Goal: Task Accomplishment & Management: Manage account settings

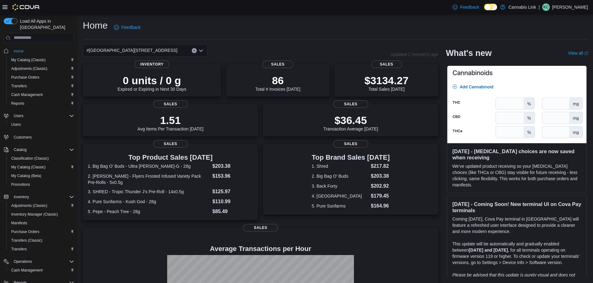
click at [169, 53] on div "#[GEOGRAPHIC_DATA][STREET_ADDRESS]" at bounding box center [145, 50] width 124 height 12
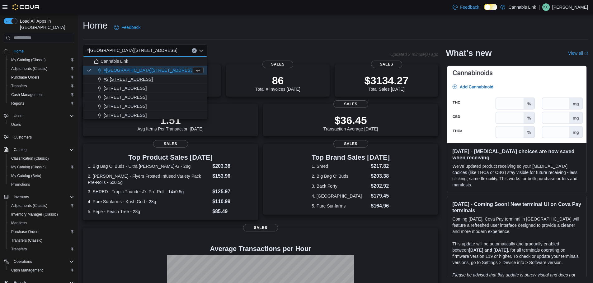
click at [149, 79] on div "#2 [STREET_ADDRESS]" at bounding box center [148, 79] width 109 height 6
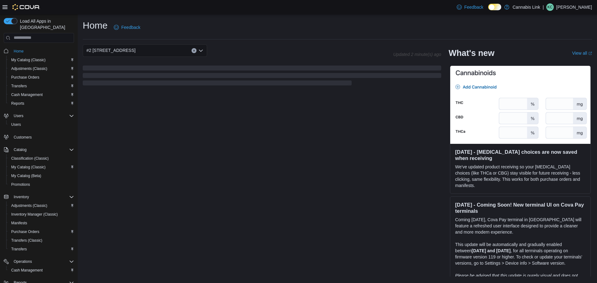
click at [157, 48] on div "#2 [STREET_ADDRESS]" at bounding box center [145, 50] width 124 height 12
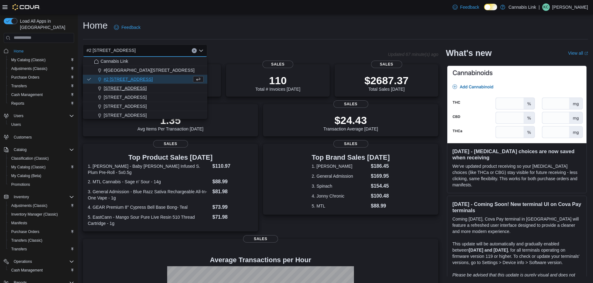
click at [155, 93] on button "[STREET_ADDRESS]" at bounding box center [145, 88] width 124 height 9
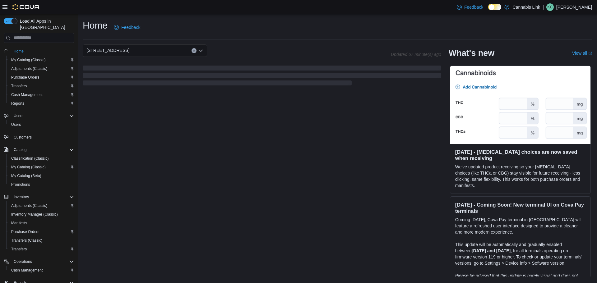
click at [165, 50] on div "[STREET_ADDRESS] Selected. [STREET_ADDRESS]. Press Backspace to delete [STREET_…" at bounding box center [145, 50] width 124 height 12
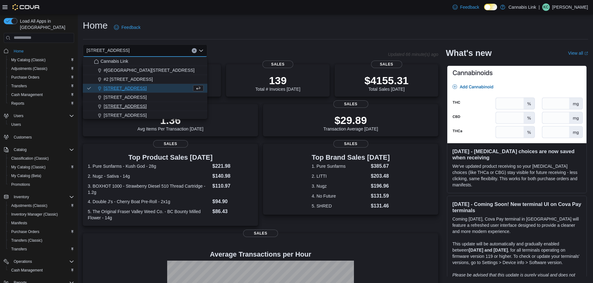
click at [131, 106] on span "[STREET_ADDRESS]" at bounding box center [125, 106] width 43 height 6
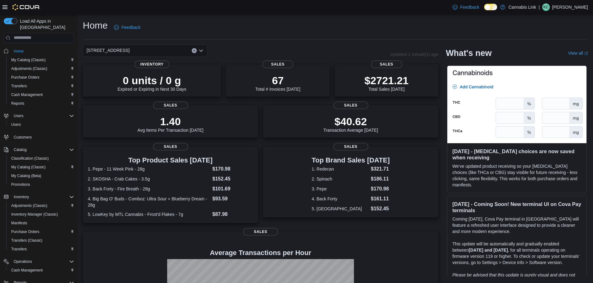
click at [160, 49] on div "[STREET_ADDRESS]" at bounding box center [145, 50] width 124 height 12
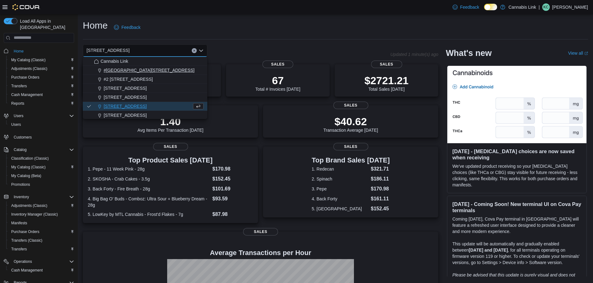
click at [142, 71] on span "#[GEOGRAPHIC_DATA][STREET_ADDRESS]" at bounding box center [149, 70] width 91 height 6
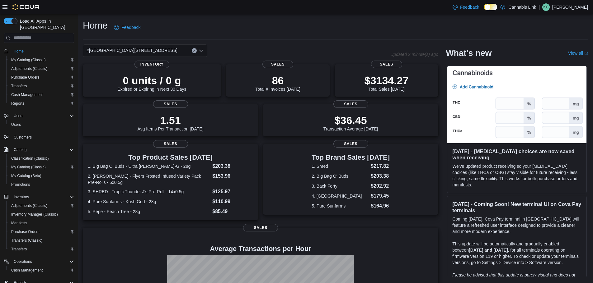
click at [278, 19] on div "Home Feedback" at bounding box center [335, 27] width 505 height 16
click at [104, 41] on div "Home Feedback #1 [STREET_ADDRESS] Updated 2 minute(s) ago 0 units / 0 g Expired…" at bounding box center [335, 186] width 515 height 344
click at [177, 50] on div "#[GEOGRAPHIC_DATA][STREET_ADDRESS]" at bounding box center [145, 50] width 124 height 12
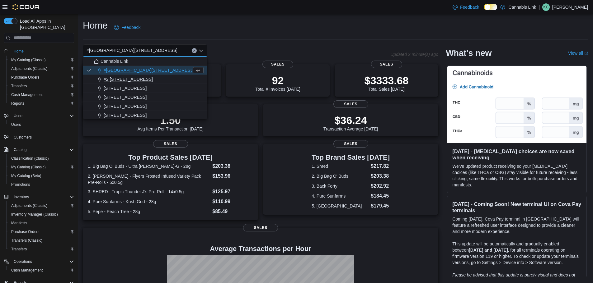
click at [147, 78] on div "#2 [STREET_ADDRESS]" at bounding box center [148, 79] width 109 height 6
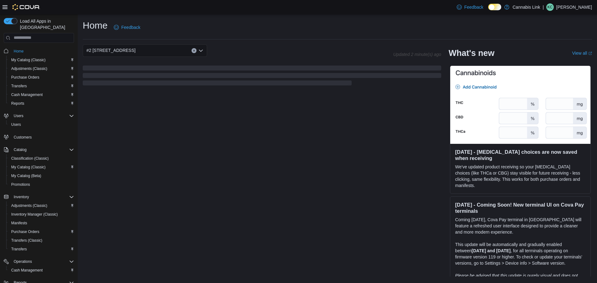
click at [139, 50] on div "#2 [STREET_ADDRESS]" at bounding box center [145, 50] width 124 height 12
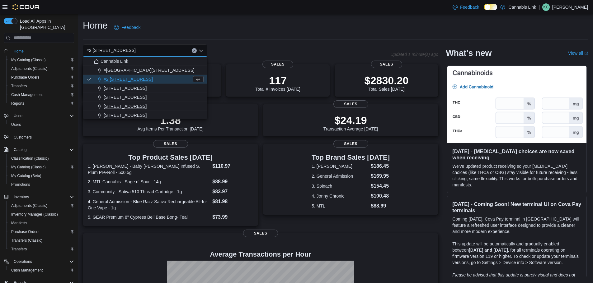
click at [134, 104] on span "[STREET_ADDRESS]" at bounding box center [125, 106] width 43 height 6
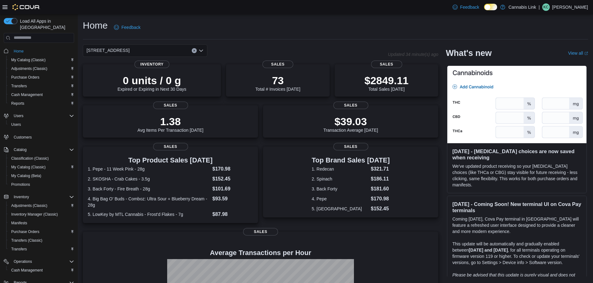
click at [173, 53] on div "[STREET_ADDRESS] Selected. [STREET_ADDRESS]. Press Backspace to delete [STREET_…" at bounding box center [145, 50] width 124 height 12
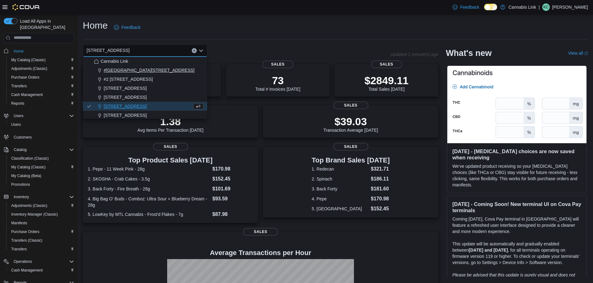
click at [128, 69] on span "#[GEOGRAPHIC_DATA][STREET_ADDRESS]" at bounding box center [149, 70] width 91 height 6
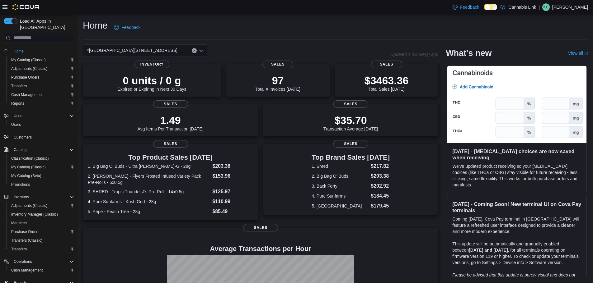
click at [165, 45] on div "#[GEOGRAPHIC_DATA][STREET_ADDRESS]. Selected. [STREET_ADDRESS]. Press Backspace…" at bounding box center [145, 50] width 124 height 12
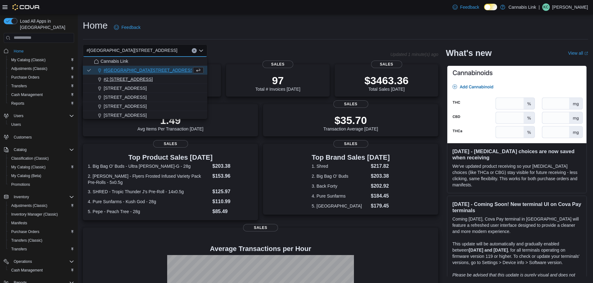
click at [134, 79] on span "#2 [STREET_ADDRESS]" at bounding box center [128, 79] width 49 height 6
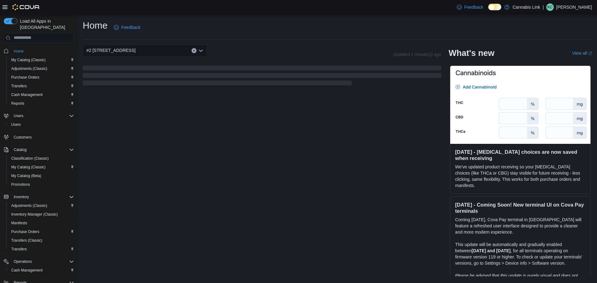
click at [143, 53] on div "#2 [STREET_ADDRESS] Combo box. Selected. #2 [STREET_ADDRESS] Press Backspace to…" at bounding box center [145, 50] width 124 height 12
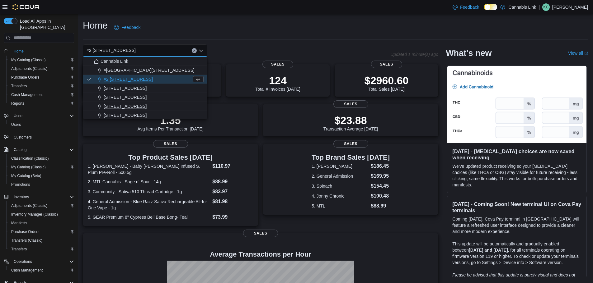
click at [137, 105] on span "[STREET_ADDRESS]" at bounding box center [125, 106] width 43 height 6
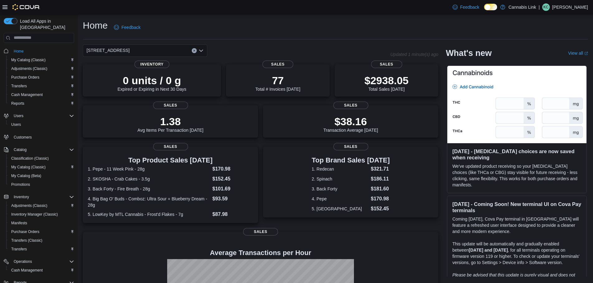
click at [156, 50] on div "[STREET_ADDRESS] Selected. [STREET_ADDRESS]. Press Backspace to delete [STREET_…" at bounding box center [145, 50] width 124 height 12
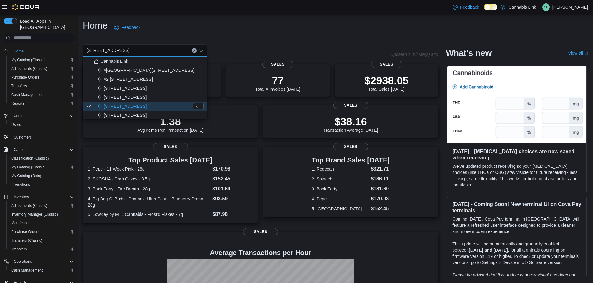
click at [123, 82] on span "#2 [STREET_ADDRESS]" at bounding box center [128, 79] width 49 height 6
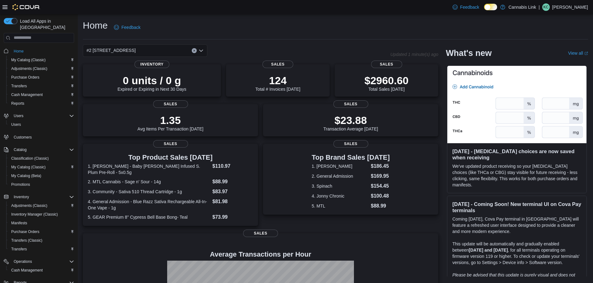
click at [151, 48] on div "#2 [STREET_ADDRESS] Combo box. Selected. #2 [STREET_ADDRESS] Press Backspace to…" at bounding box center [145, 50] width 124 height 12
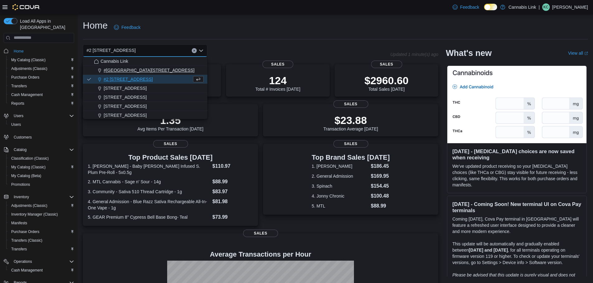
click at [150, 70] on span "#[GEOGRAPHIC_DATA][STREET_ADDRESS]" at bounding box center [149, 70] width 91 height 6
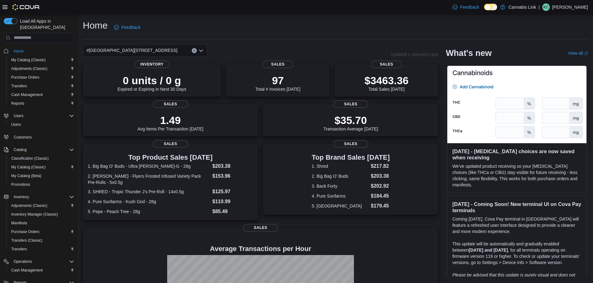
click at [224, 28] on div "Home Feedback" at bounding box center [335, 27] width 505 height 16
click at [153, 45] on div "#[GEOGRAPHIC_DATA][STREET_ADDRESS]" at bounding box center [145, 50] width 124 height 12
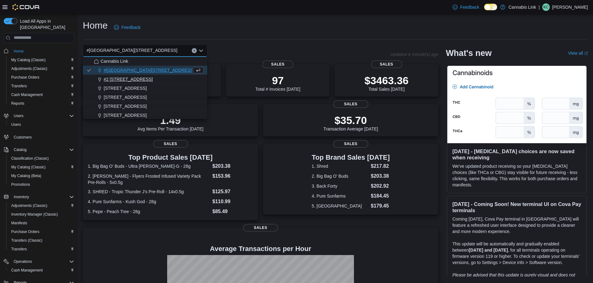
click at [128, 80] on span "#2 [STREET_ADDRESS]" at bounding box center [128, 79] width 49 height 6
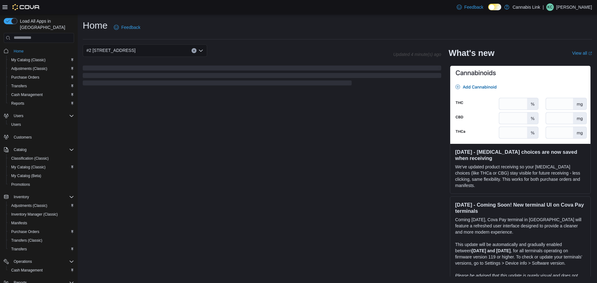
click at [156, 50] on div "#2 [STREET_ADDRESS]" at bounding box center [145, 50] width 124 height 12
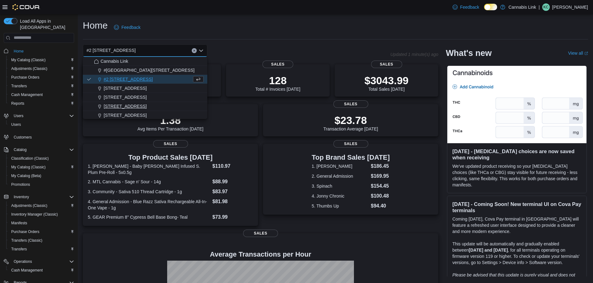
click at [138, 106] on span "[STREET_ADDRESS]" at bounding box center [125, 106] width 43 height 6
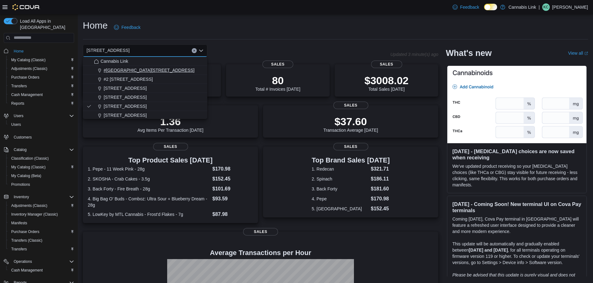
click at [147, 71] on span "#[GEOGRAPHIC_DATA][STREET_ADDRESS]" at bounding box center [149, 70] width 91 height 6
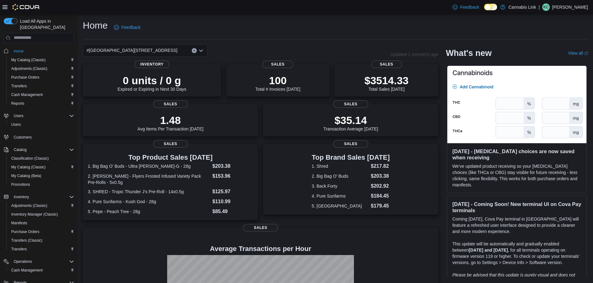
click at [178, 49] on div "#[GEOGRAPHIC_DATA][STREET_ADDRESS]" at bounding box center [145, 50] width 124 height 12
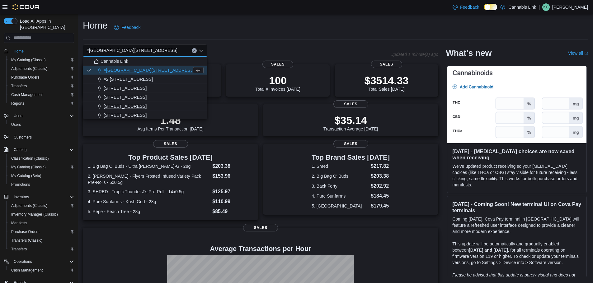
click at [131, 104] on span "[STREET_ADDRESS]" at bounding box center [125, 106] width 43 height 6
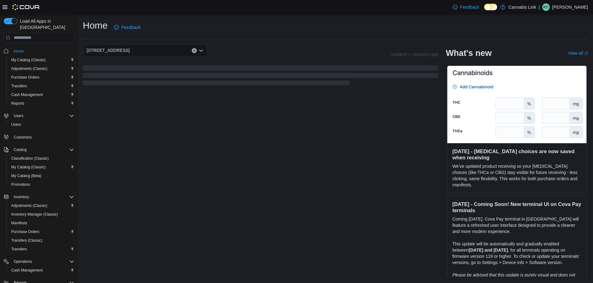
click at [151, 52] on div "[STREET_ADDRESS]" at bounding box center [145, 50] width 124 height 12
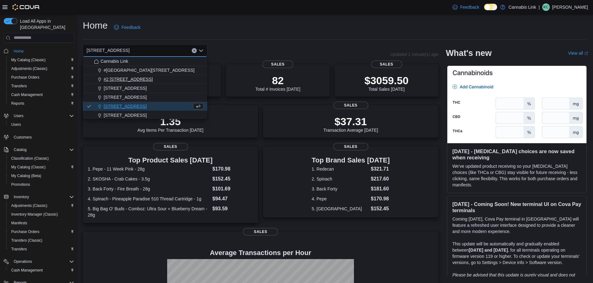
click at [142, 77] on span "#2 [STREET_ADDRESS]" at bounding box center [128, 79] width 49 height 6
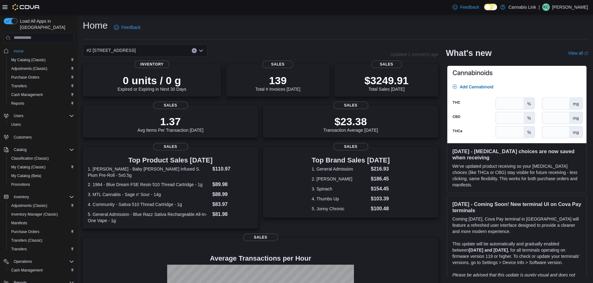
click at [162, 53] on div "#2 [STREET_ADDRESS] Combo box. Selected. #2 [STREET_ADDRESS] Press Backspace to…" at bounding box center [145, 50] width 124 height 12
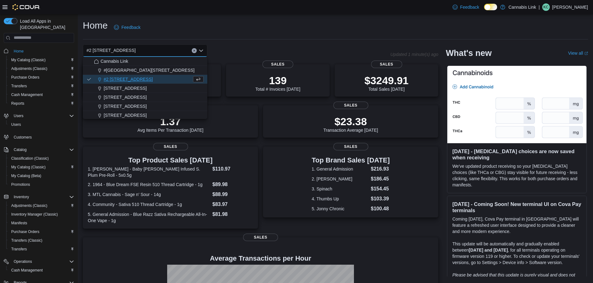
click at [234, 30] on div "Home Feedback" at bounding box center [335, 27] width 505 height 16
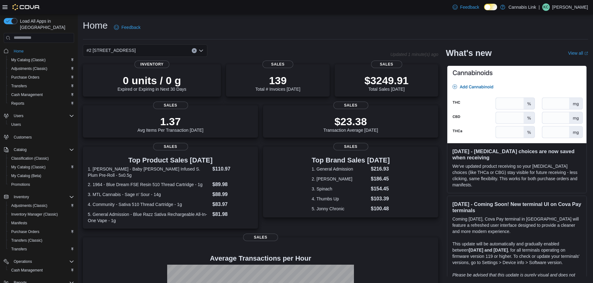
click at [157, 51] on div "#2 [STREET_ADDRESS]" at bounding box center [145, 50] width 124 height 12
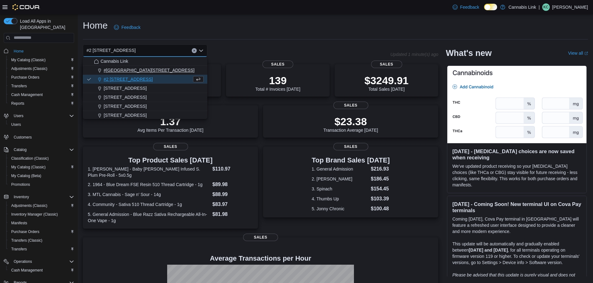
click at [137, 72] on span "#[GEOGRAPHIC_DATA][STREET_ADDRESS]" at bounding box center [149, 70] width 91 height 6
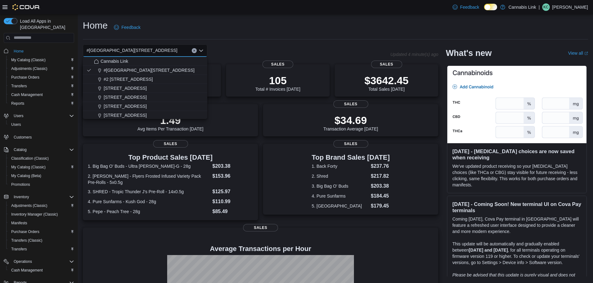
click at [352, 30] on div "Home Feedback" at bounding box center [335, 27] width 505 height 16
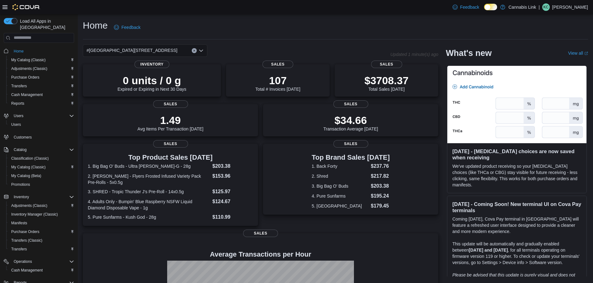
click at [107, 137] on div "0 units / 0 g Expired or Expiring in Next 30 Days Inventory 107 Total # Invoice…" at bounding box center [260, 211] width 355 height 295
click at [38, 92] on span "Cash Management" at bounding box center [26, 94] width 31 height 7
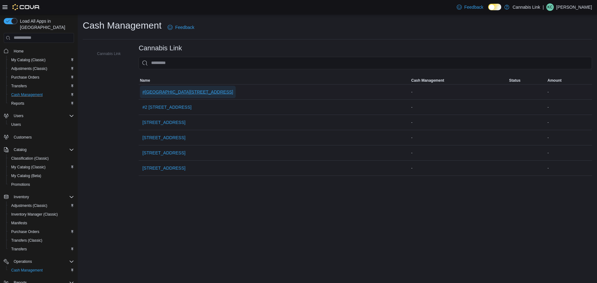
click at [197, 92] on span "#[GEOGRAPHIC_DATA][STREET_ADDRESS]" at bounding box center [187, 92] width 91 height 6
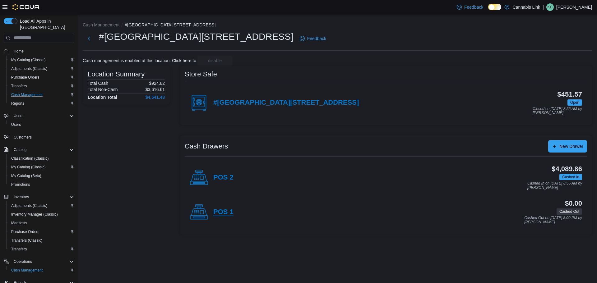
click at [221, 212] on h4 "POS 1" at bounding box center [223, 212] width 20 height 8
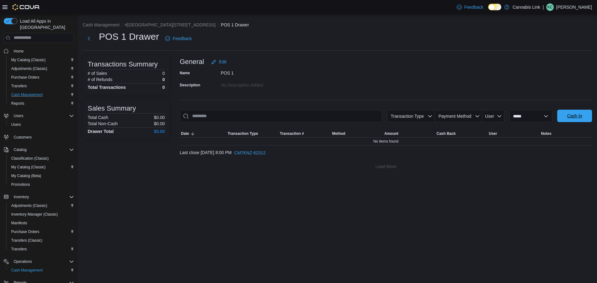
click at [567, 117] on span "Cash In" at bounding box center [574, 116] width 15 height 6
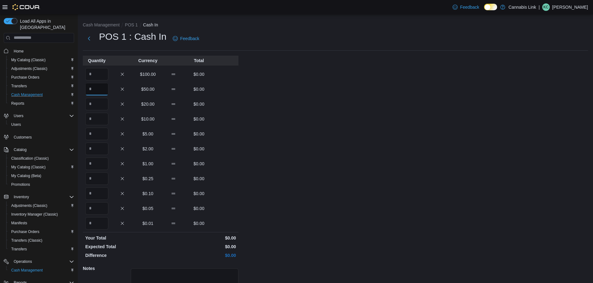
click at [96, 92] on input "Quantity" at bounding box center [96, 89] width 23 height 12
click at [99, 105] on input "Quantity" at bounding box center [96, 104] width 23 height 12
click at [95, 120] on input "Quantity" at bounding box center [96, 119] width 23 height 12
type input "*"
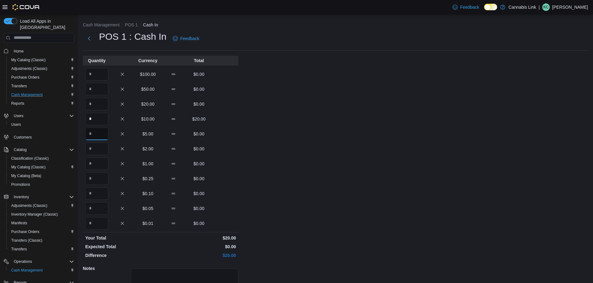
click at [92, 137] on input "Quantity" at bounding box center [96, 134] width 23 height 12
type input "**"
click at [92, 163] on input "Quantity" at bounding box center [96, 164] width 23 height 12
type input "**"
click at [92, 176] on input "Quantity" at bounding box center [96, 179] width 23 height 12
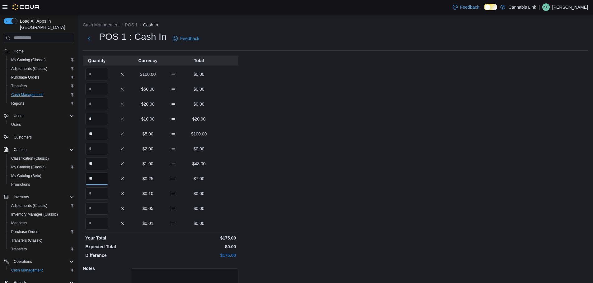
type input "**"
click at [93, 190] on input "Quantity" at bounding box center [96, 194] width 23 height 12
type input "**"
click at [92, 208] on input "Quantity" at bounding box center [96, 208] width 23 height 12
type input "**"
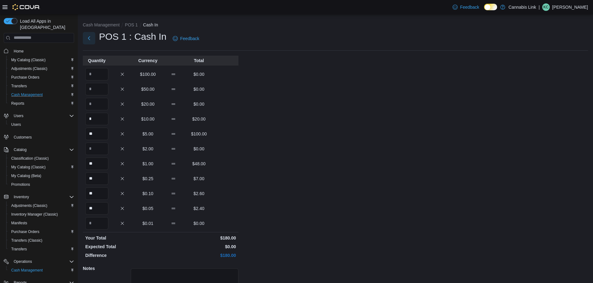
click at [87, 39] on button "Next" at bounding box center [89, 38] width 12 height 12
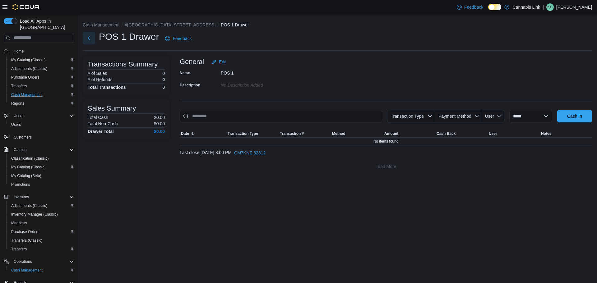
click at [91, 40] on button "Next" at bounding box center [89, 38] width 12 height 12
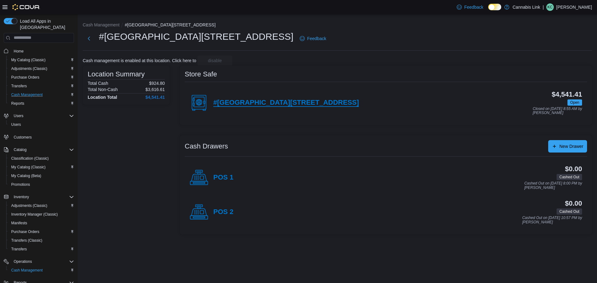
click at [285, 103] on h4 "#[GEOGRAPHIC_DATA][STREET_ADDRESS]" at bounding box center [286, 103] width 146 height 8
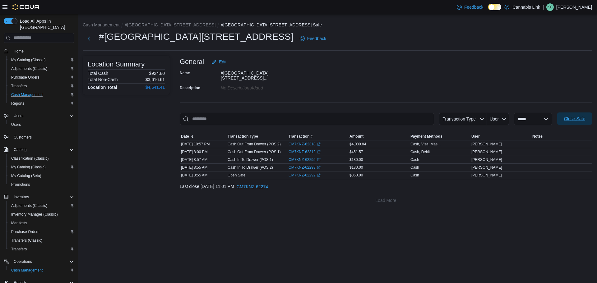
click at [578, 116] on span "Close Safe" at bounding box center [574, 119] width 21 height 6
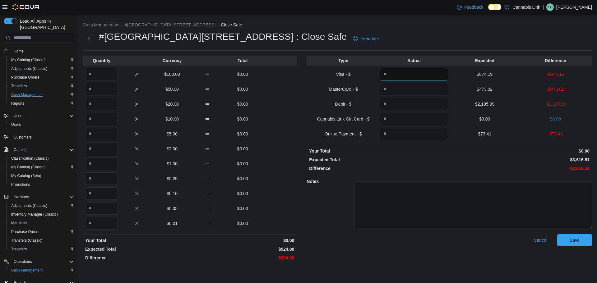
click at [408, 74] on input "Quantity" at bounding box center [414, 74] width 68 height 12
type input "******"
click at [431, 91] on input "Quantity" at bounding box center [414, 89] width 68 height 12
type input "******"
click at [400, 98] on input "Quantity" at bounding box center [414, 104] width 68 height 12
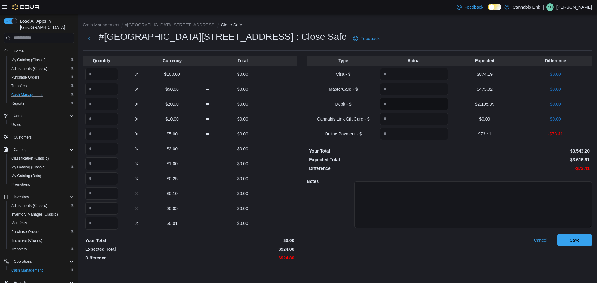
type input "*******"
click at [396, 133] on input "Quantity" at bounding box center [414, 134] width 68 height 12
type input "*****"
click at [102, 91] on input "Quantity" at bounding box center [101, 89] width 33 height 12
type input "*"
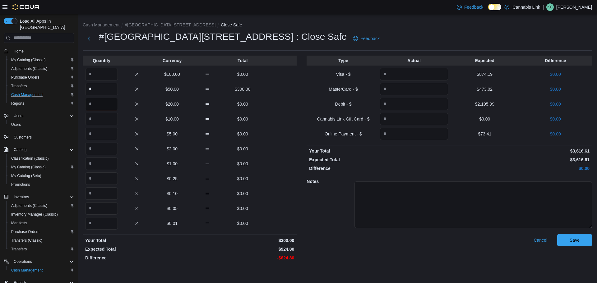
click at [94, 107] on input "Quantity" at bounding box center [101, 104] width 33 height 12
type input "**"
click at [92, 123] on input "Quantity" at bounding box center [101, 119] width 33 height 12
type input "*"
click at [95, 139] on input "Quantity" at bounding box center [101, 134] width 33 height 12
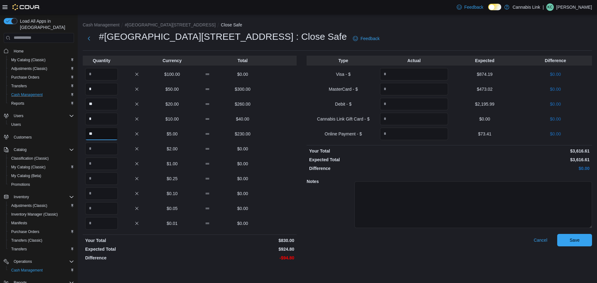
type input "**"
click at [97, 154] on input "Quantity" at bounding box center [101, 149] width 33 height 12
type input "*"
click at [97, 161] on input "Quantity" at bounding box center [101, 164] width 33 height 12
type input "**"
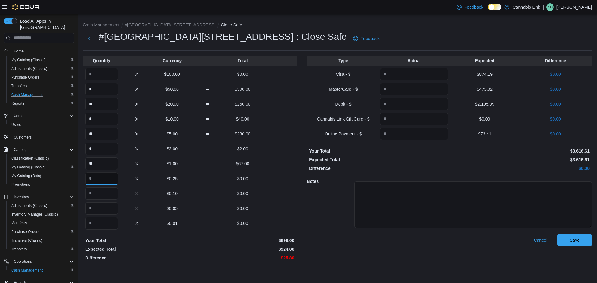
click at [100, 178] on input "Quantity" at bounding box center [101, 179] width 33 height 12
type input "**"
click at [99, 194] on input "Quantity" at bounding box center [101, 194] width 33 height 12
type input "**"
click at [98, 208] on input "Quantity" at bounding box center [101, 208] width 33 height 12
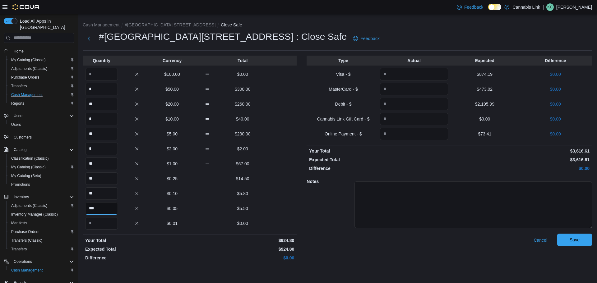
type input "***"
click at [579, 237] on span "Save" at bounding box center [575, 240] width 10 height 6
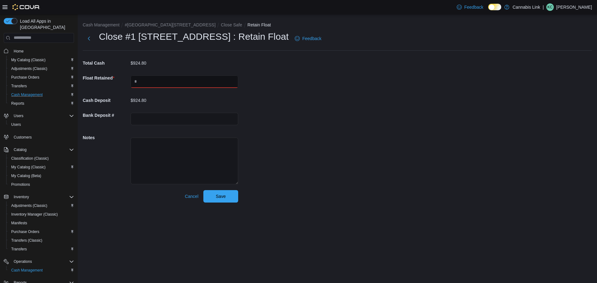
click at [191, 79] on input "text" at bounding box center [185, 82] width 108 height 12
type input "******"
click at [216, 192] on span "Save" at bounding box center [220, 196] width 27 height 12
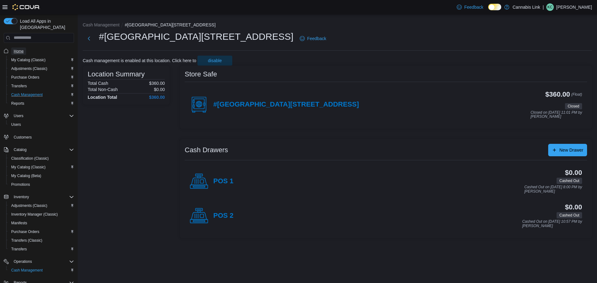
click at [16, 49] on span "Home" at bounding box center [19, 51] width 10 height 5
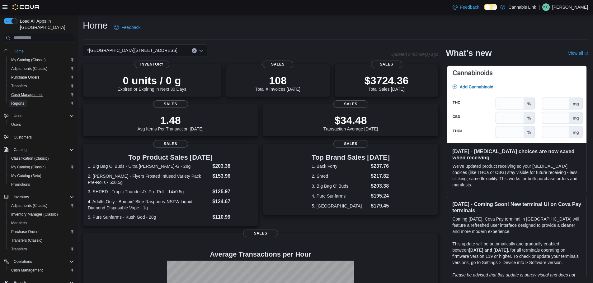
click at [20, 101] on span "Reports" at bounding box center [17, 103] width 13 height 5
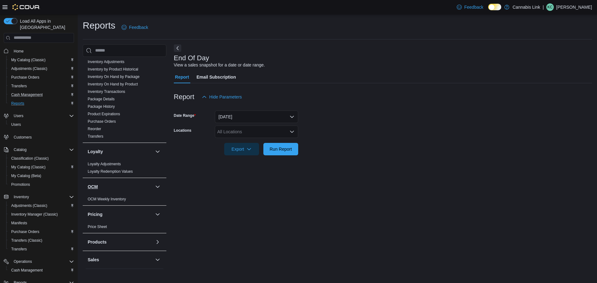
scroll to position [280, 0]
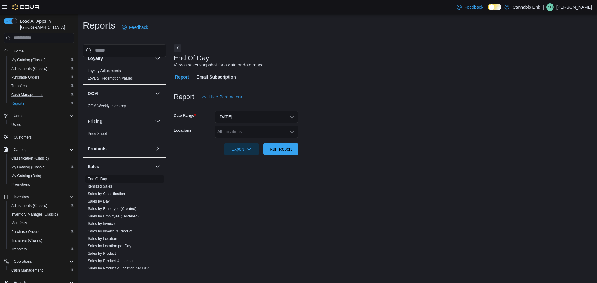
click at [102, 177] on link "End Of Day" at bounding box center [97, 179] width 19 height 4
click at [258, 130] on div "All Locations" at bounding box center [256, 132] width 83 height 12
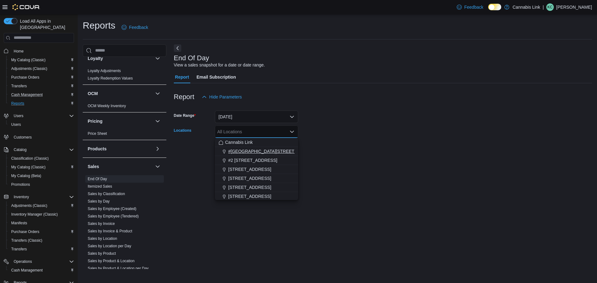
click at [257, 153] on span "#[GEOGRAPHIC_DATA][STREET_ADDRESS]" at bounding box center [273, 151] width 91 height 6
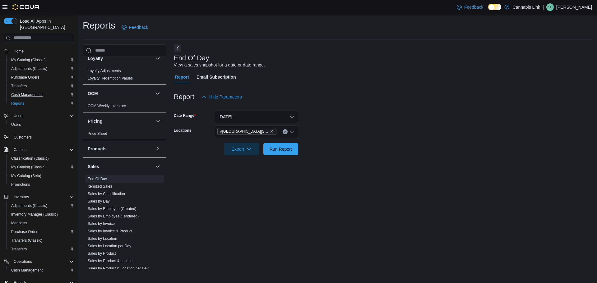
click at [390, 104] on div at bounding box center [383, 106] width 418 height 7
click at [245, 149] on span "Export" at bounding box center [241, 149] width 27 height 12
click at [241, 174] on span "Export to Pdf" at bounding box center [243, 174] width 28 height 5
